Goal: Check status: Check status

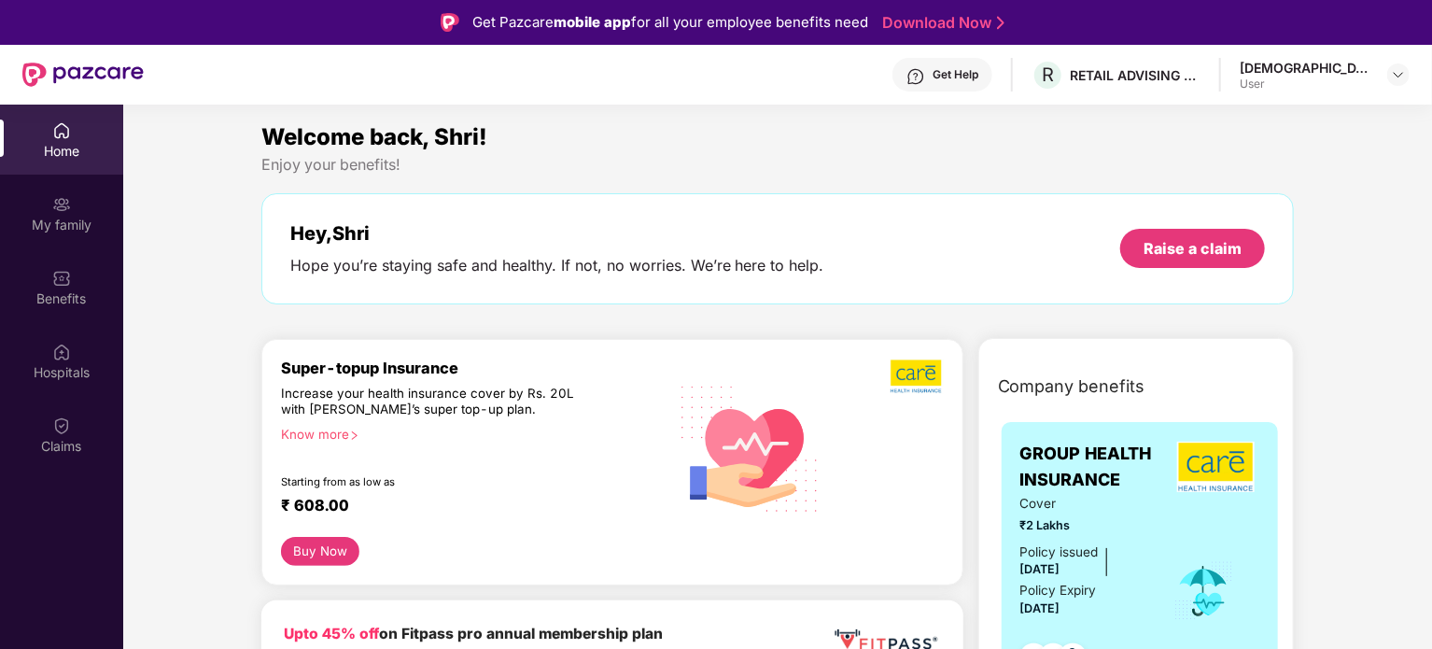
click at [58, 433] on img at bounding box center [61, 425] width 19 height 19
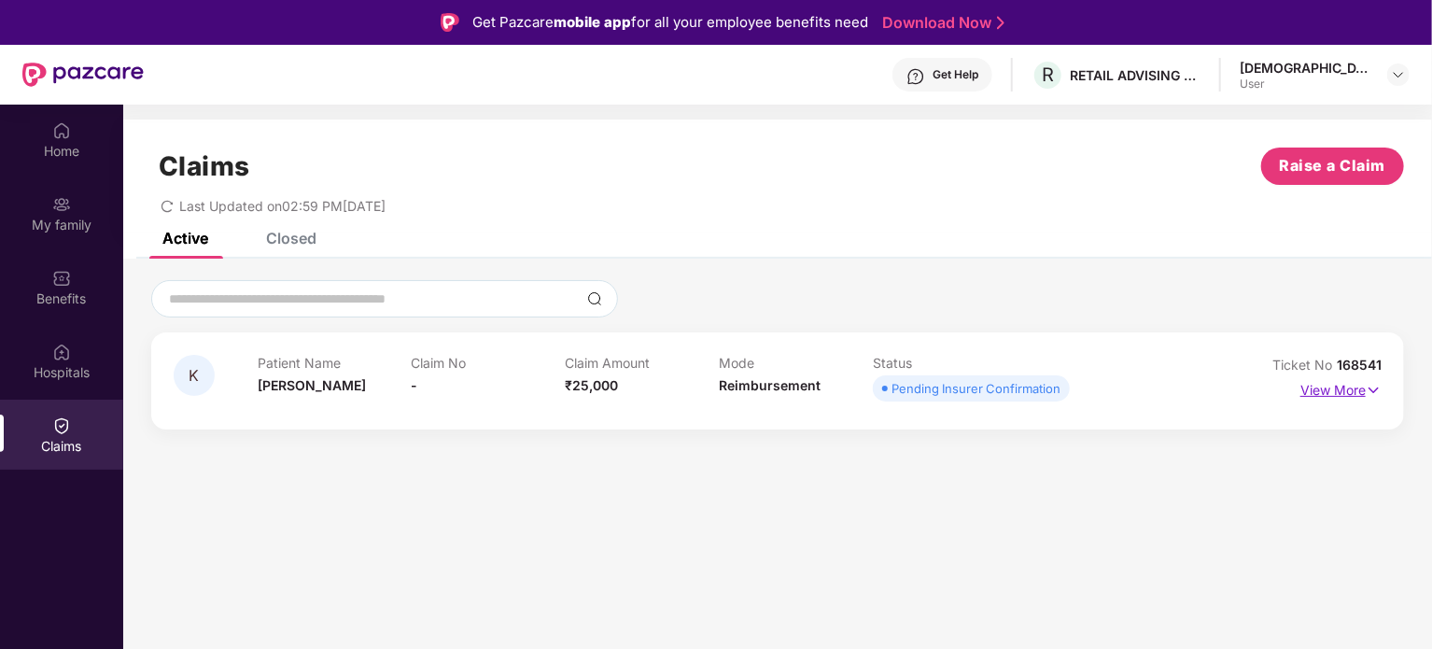
click at [1374, 391] on img at bounding box center [1374, 390] width 16 height 21
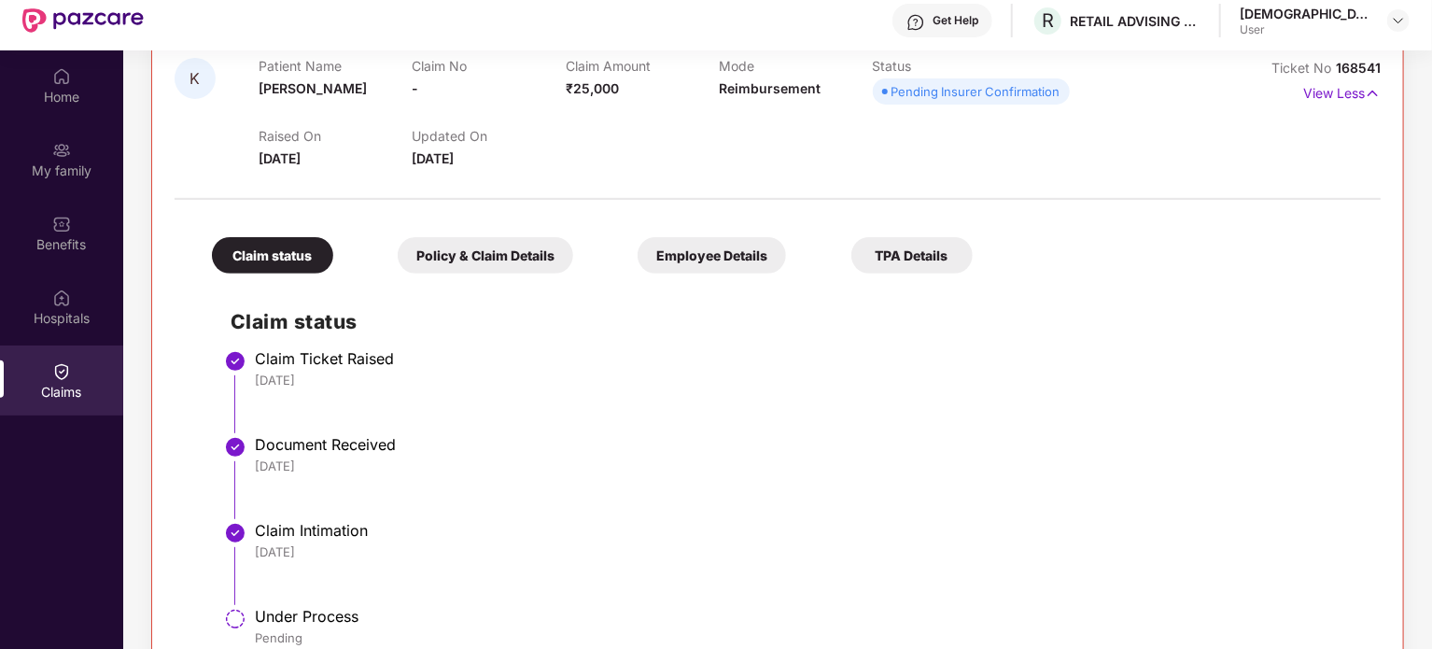
scroll to position [105, 0]
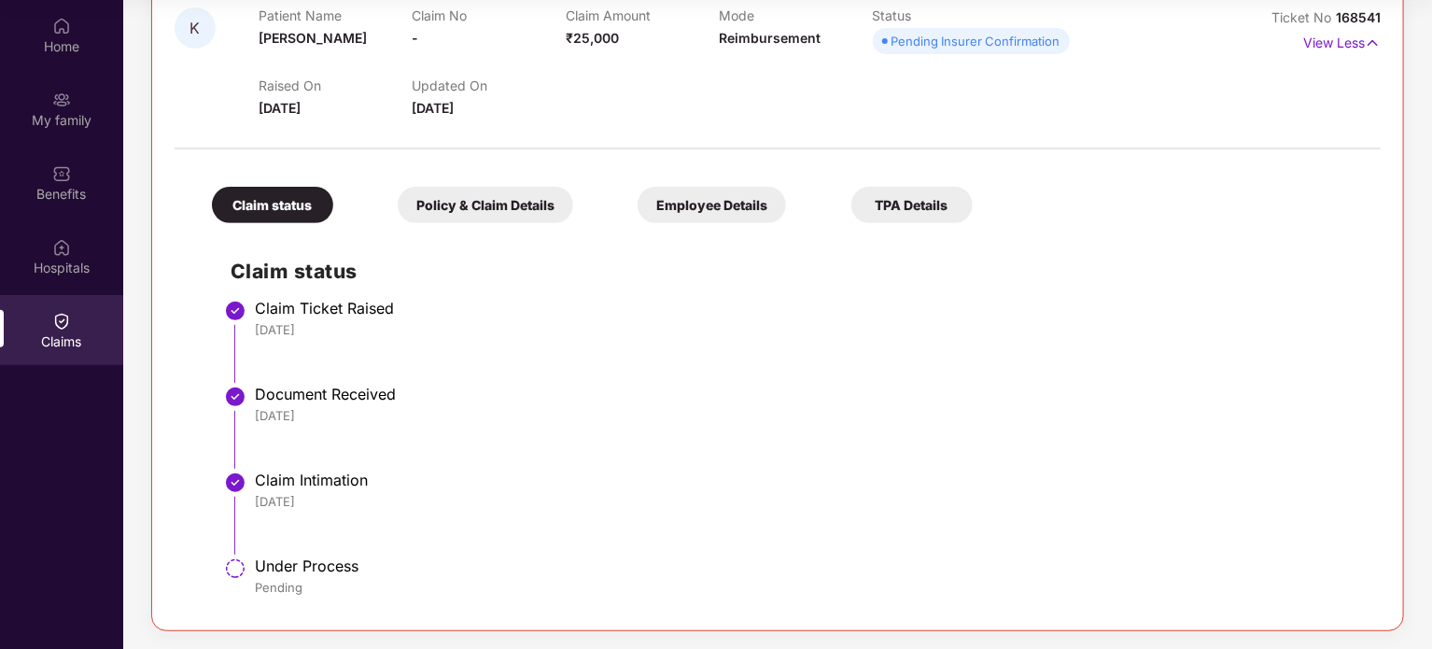
click at [348, 467] on li "Document Received [DATE]" at bounding box center [796, 434] width 1131 height 86
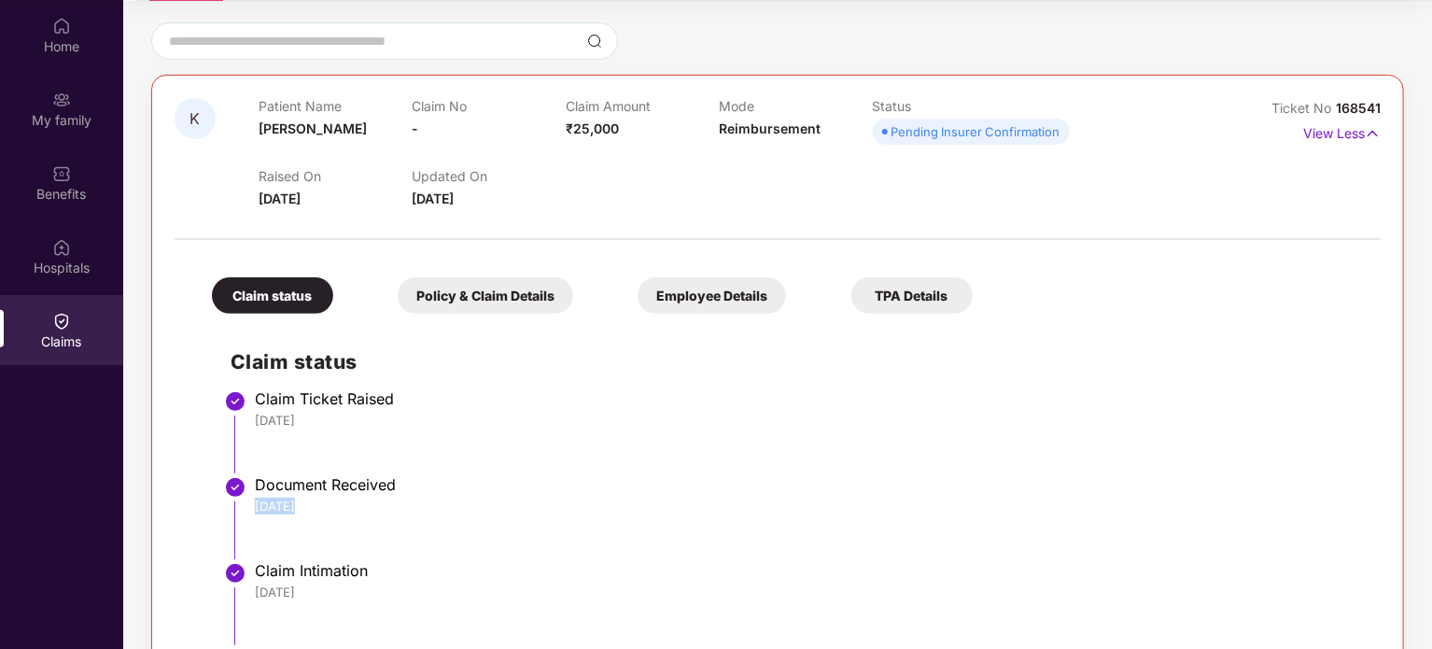
scroll to position [57, 0]
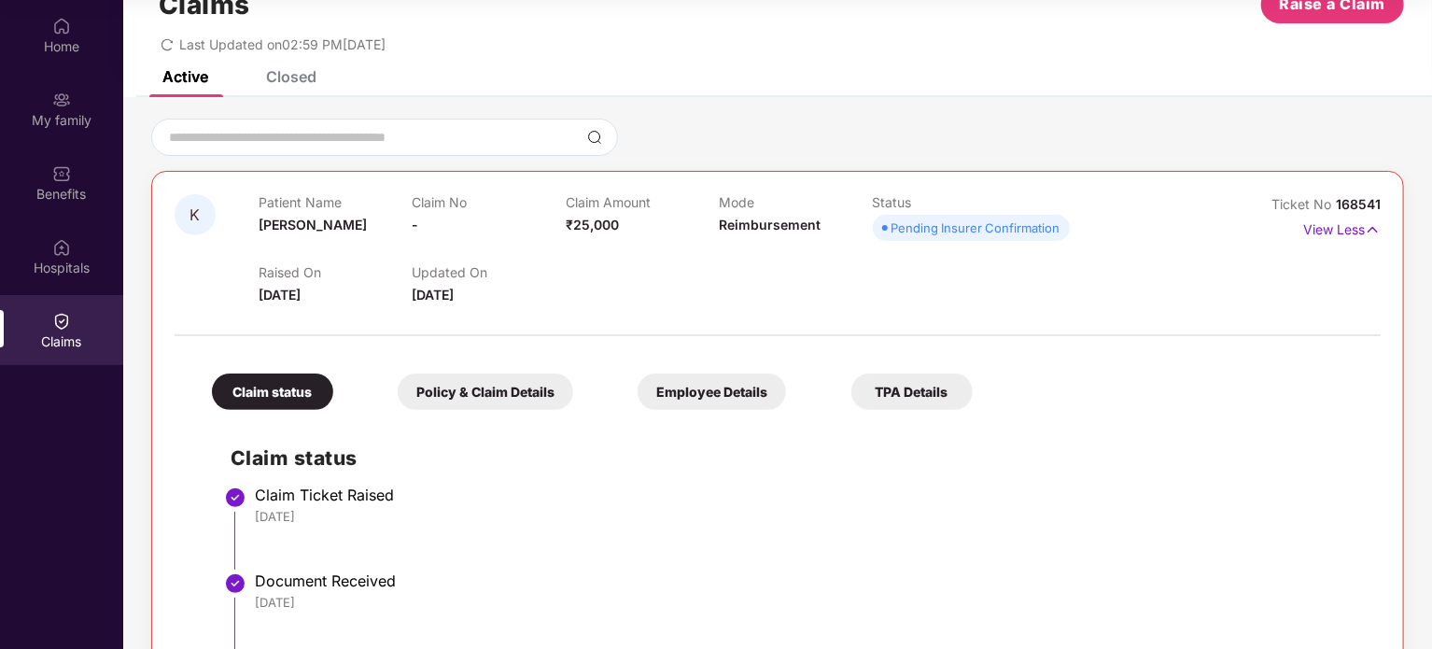
click at [503, 401] on div "Policy & Claim Details" at bounding box center [485, 391] width 175 height 36
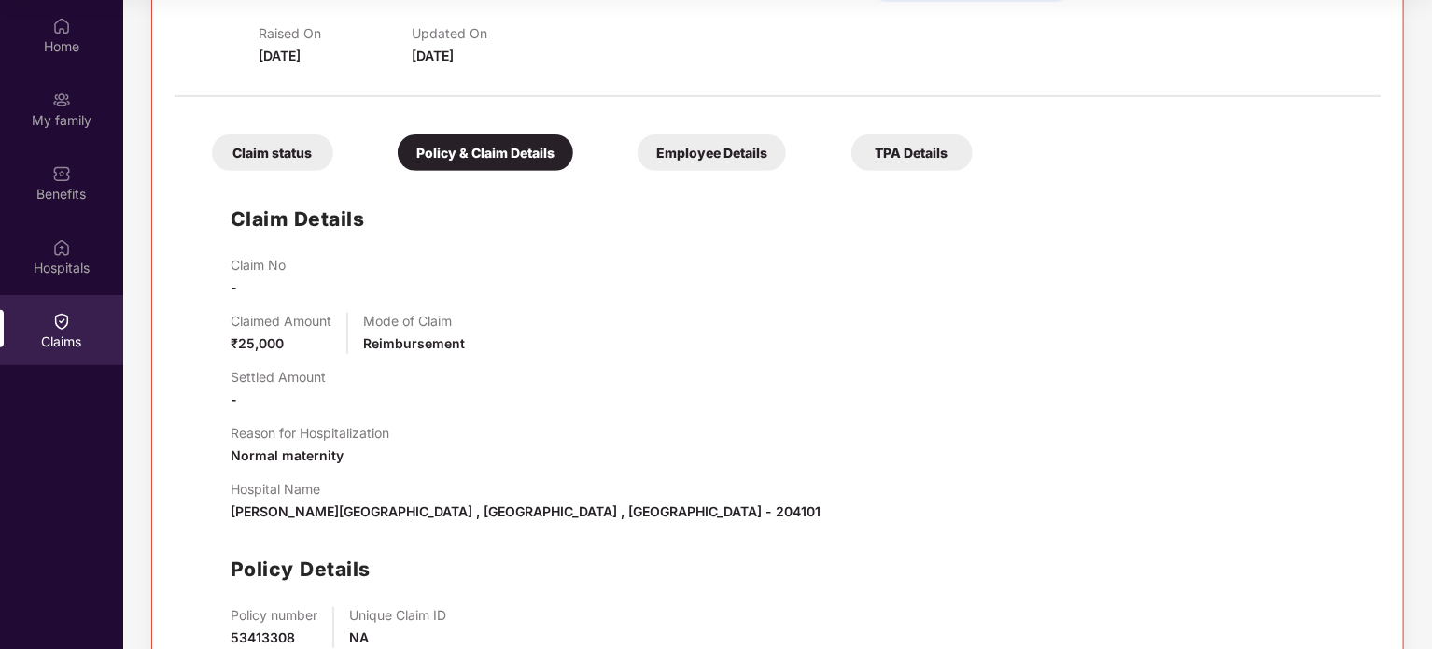
scroll to position [34, 0]
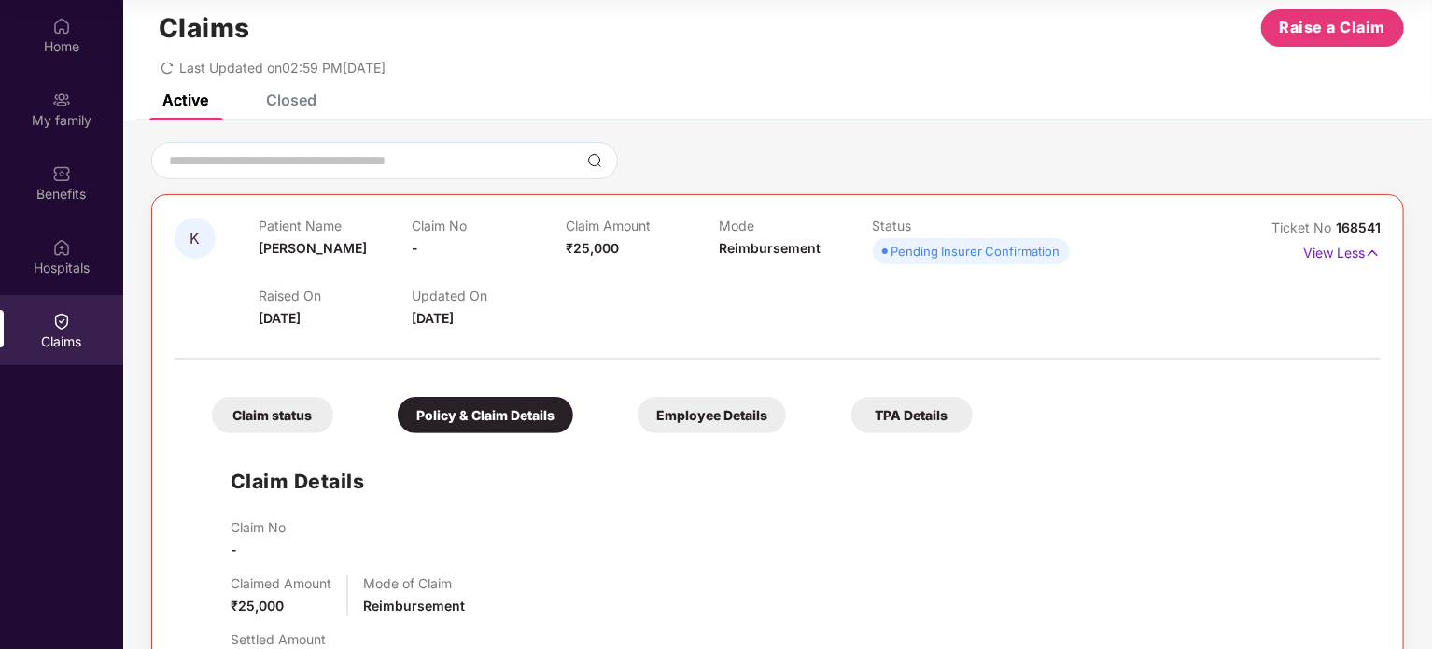
click at [698, 411] on div "Employee Details" at bounding box center [712, 415] width 148 height 36
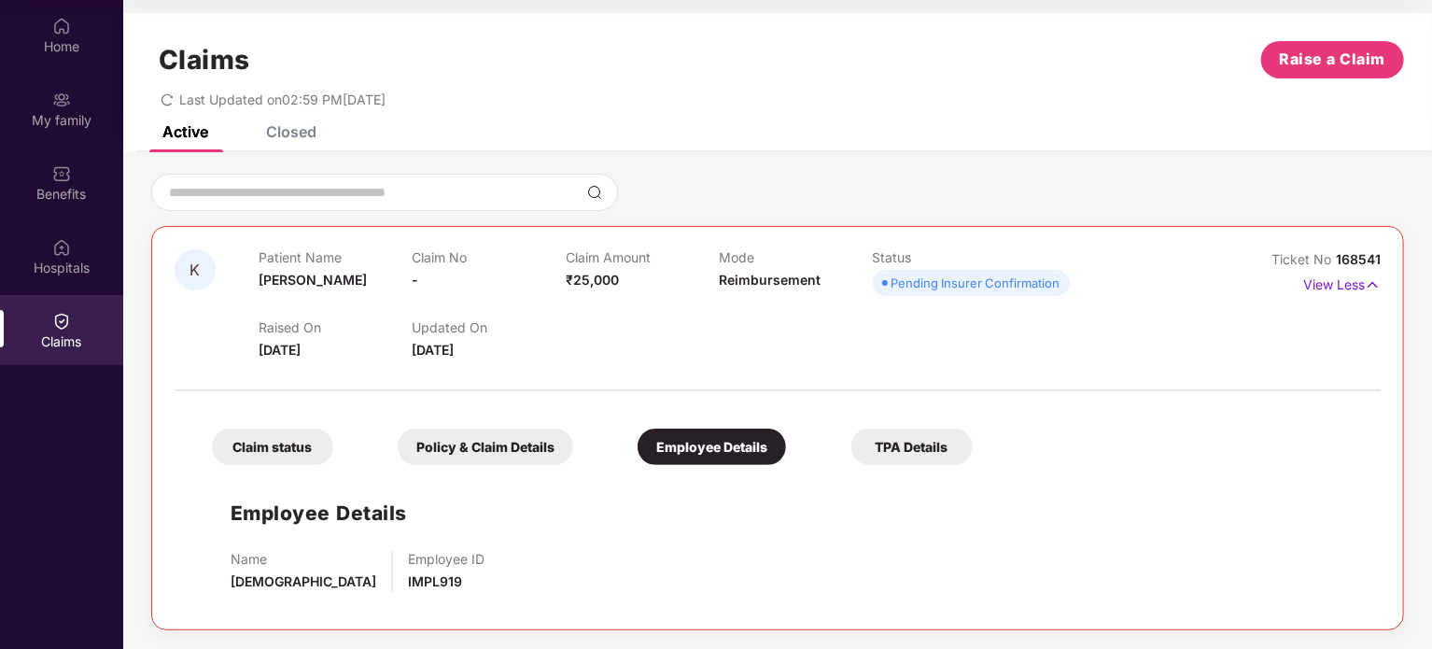
scroll to position [0, 0]
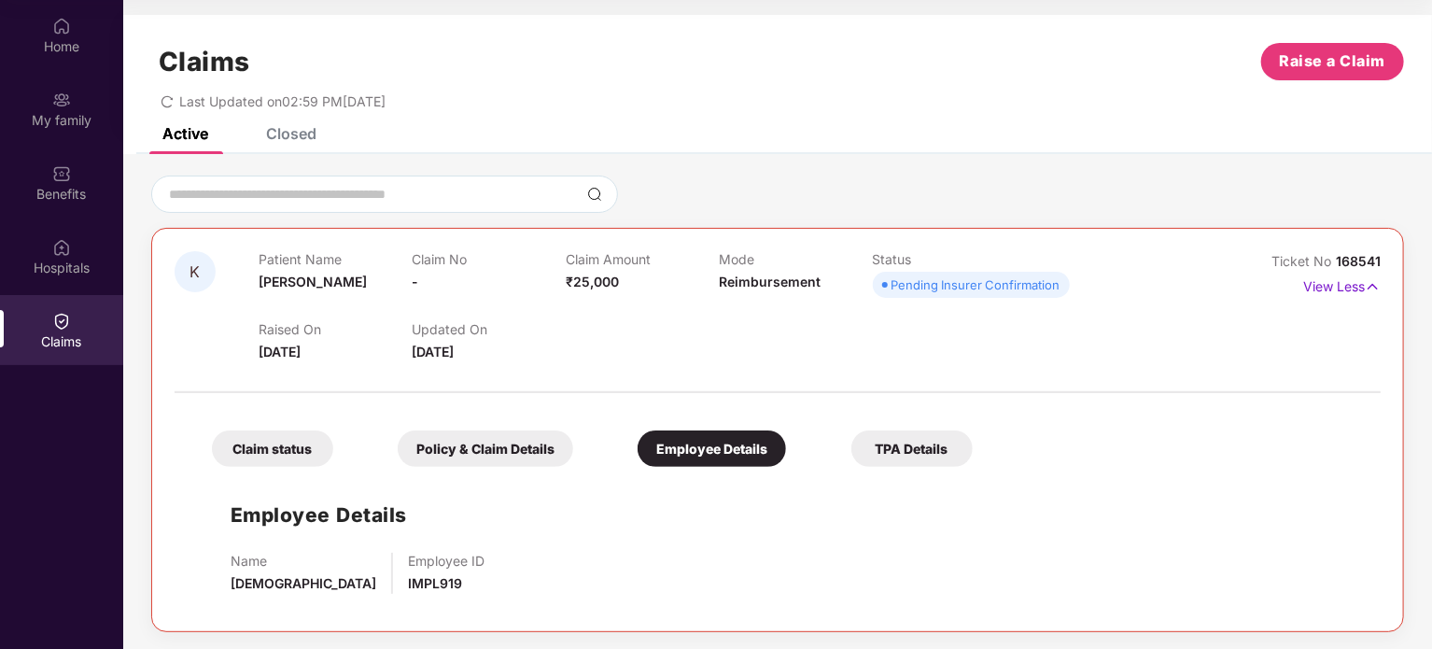
click at [953, 447] on div "TPA Details" at bounding box center [911, 448] width 121 height 36
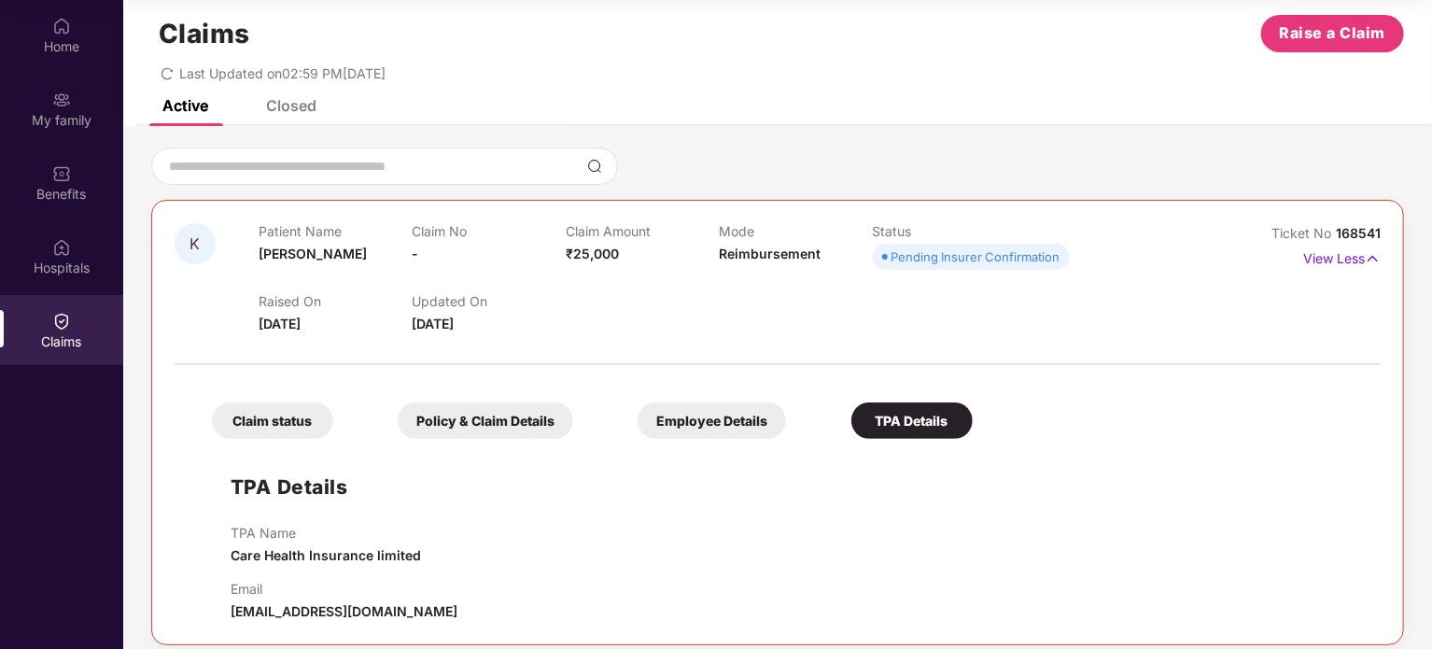
scroll to position [42, 0]
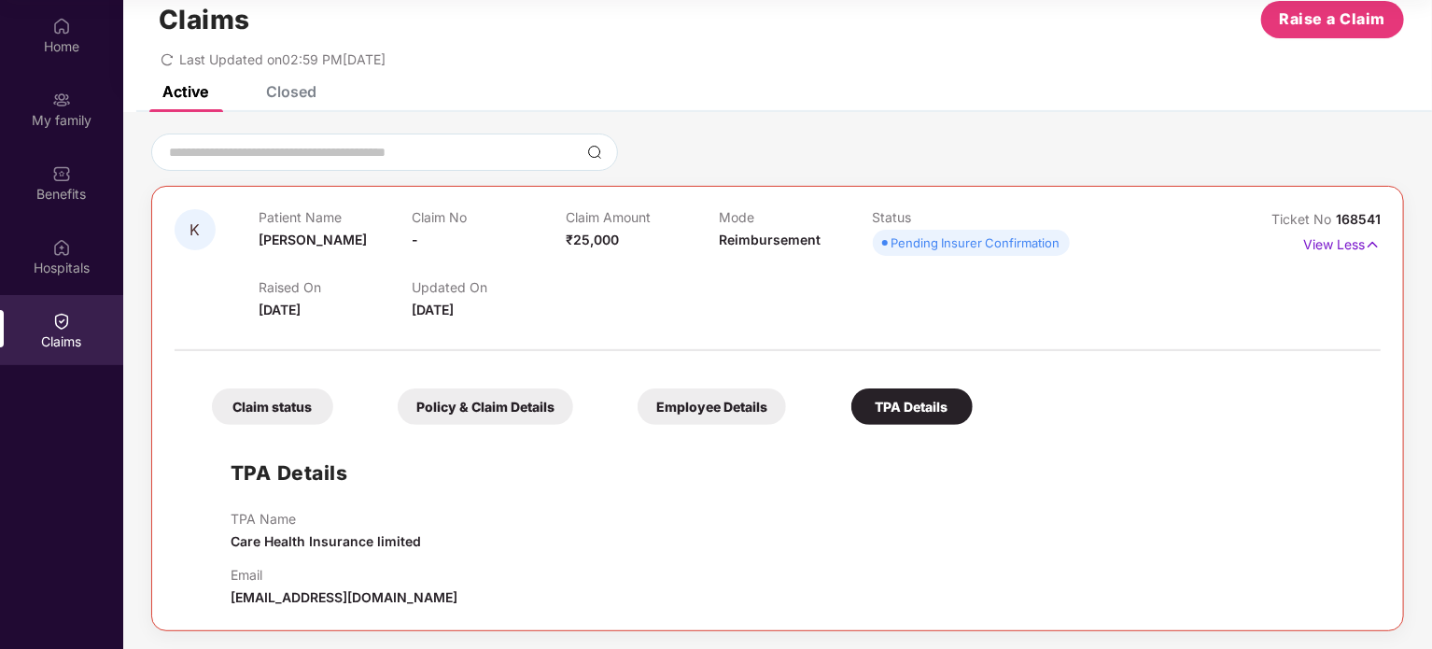
click at [313, 402] on div "Claim status" at bounding box center [272, 406] width 121 height 36
